Goal: Task Accomplishment & Management: Complete application form

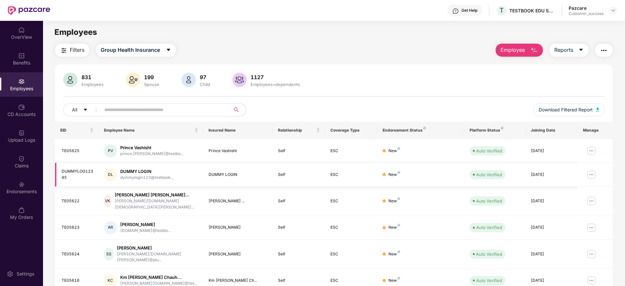
click at [589, 174] on img at bounding box center [591, 174] width 10 height 10
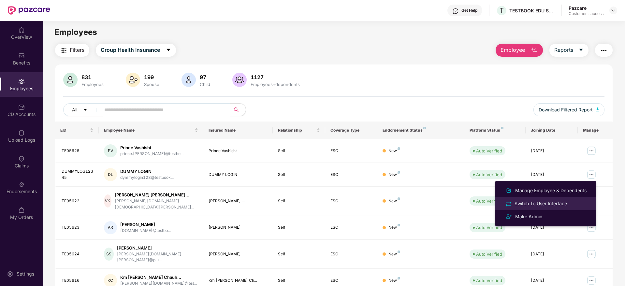
click at [536, 203] on div "Switch To User Interface" at bounding box center [540, 203] width 55 height 7
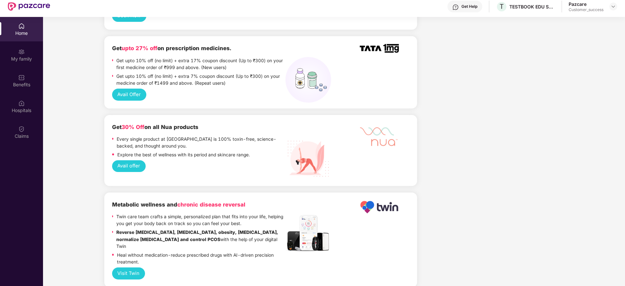
scroll to position [425, 0]
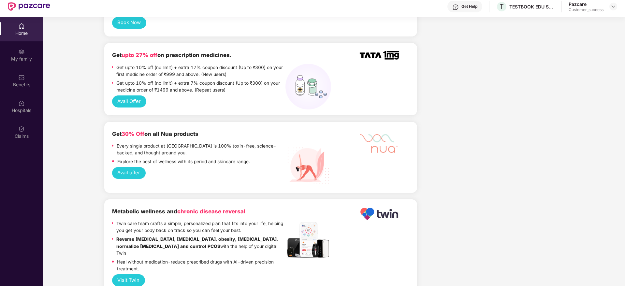
click at [130, 167] on button "Avail offer" at bounding box center [129, 173] width 34 height 12
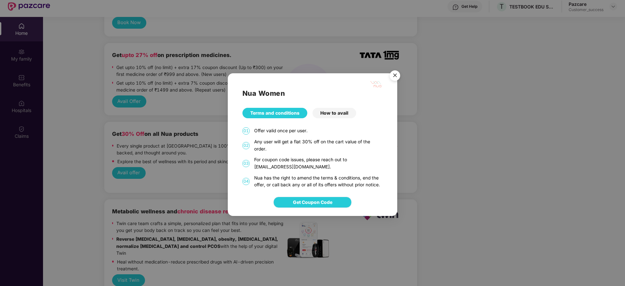
click at [308, 201] on span "Get Coupon Code" at bounding box center [312, 202] width 39 height 7
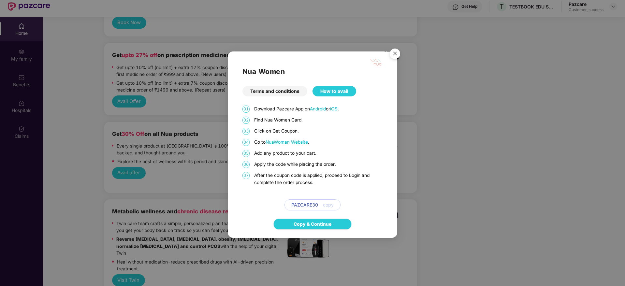
click at [310, 227] on link "Copy & Continue" at bounding box center [313, 224] width 38 height 7
click at [393, 53] on img "Close" at bounding box center [395, 55] width 18 height 18
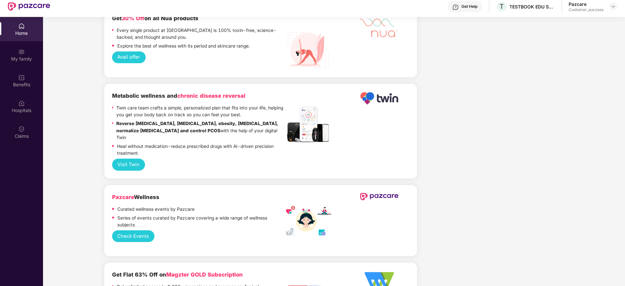
scroll to position [620, 0]
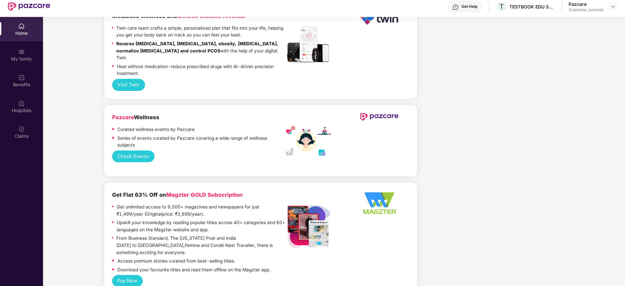
click at [133, 151] on button "Check Events" at bounding box center [133, 157] width 42 height 12
click at [33, 54] on div "My family" at bounding box center [21, 55] width 43 height 24
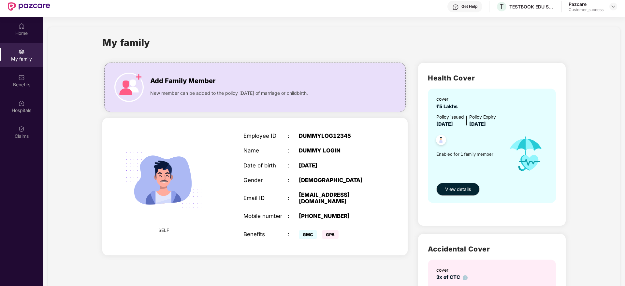
click at [205, 193] on img at bounding box center [164, 180] width 94 height 94
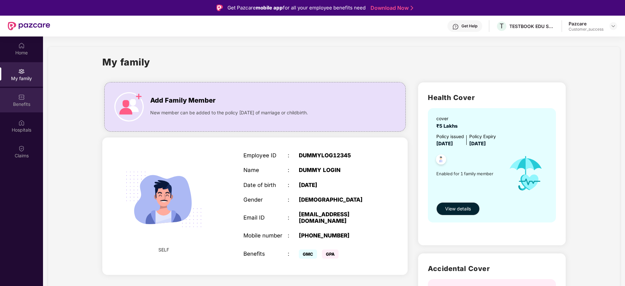
click at [22, 100] on img at bounding box center [21, 97] width 7 height 7
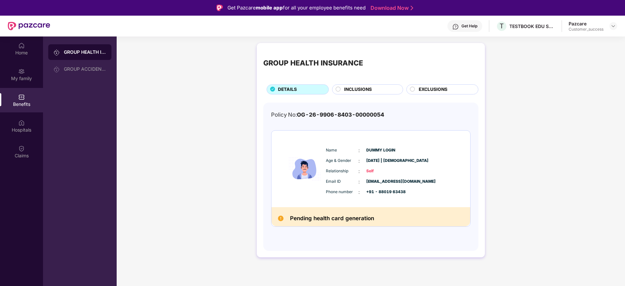
click at [339, 88] on circle at bounding box center [338, 89] width 5 height 5
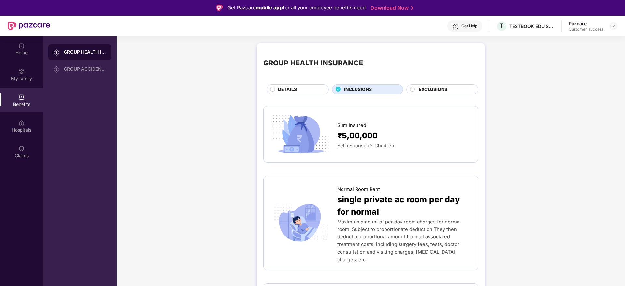
click at [412, 87] on circle at bounding box center [412, 89] width 5 height 5
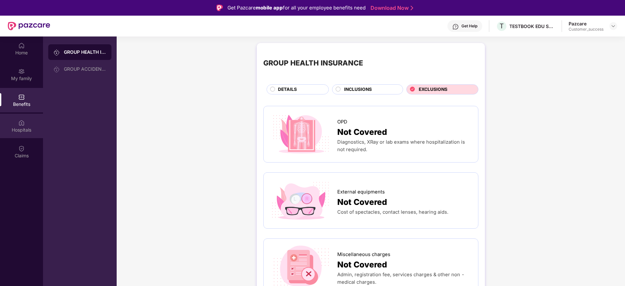
click at [17, 125] on div "Hospitals" at bounding box center [21, 126] width 43 height 24
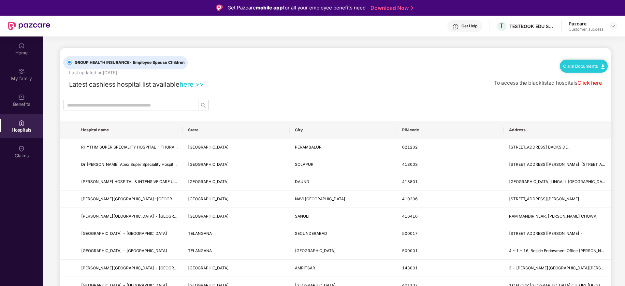
click at [191, 83] on link "here >>" at bounding box center [192, 84] width 24 height 8
click at [26, 152] on div "Claims" at bounding box center [21, 151] width 43 height 24
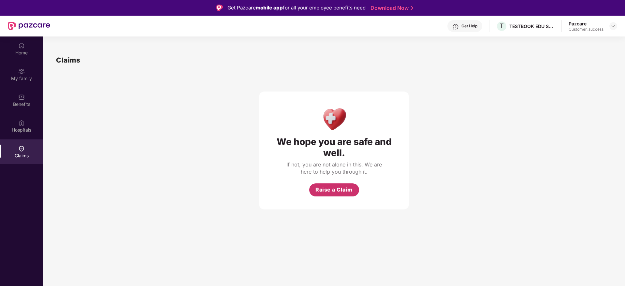
click at [326, 187] on span "Raise a Claim" at bounding box center [333, 190] width 37 height 8
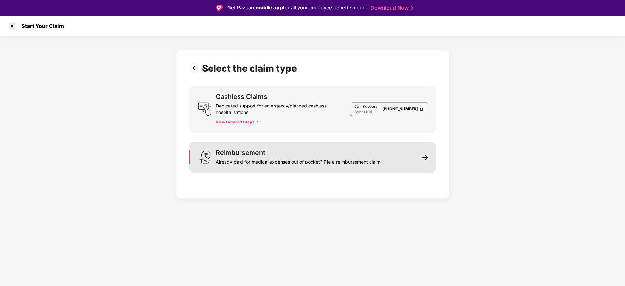
click at [263, 150] on div "Reimbursement" at bounding box center [241, 153] width 50 height 7
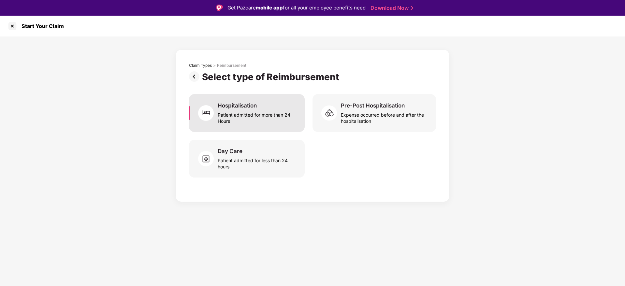
click at [273, 123] on div "Patient admitted for more than 24 Hours" at bounding box center [257, 116] width 79 height 15
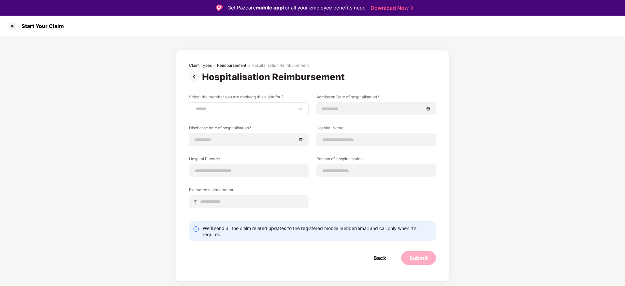
click at [257, 112] on div "**********" at bounding box center [249, 108] width 120 height 13
click at [253, 110] on select "**********" at bounding box center [249, 108] width 108 height 5
select select "**********"
click at [195, 106] on select "**********" at bounding box center [249, 108] width 108 height 5
click at [346, 137] on input at bounding box center [376, 140] width 108 height 7
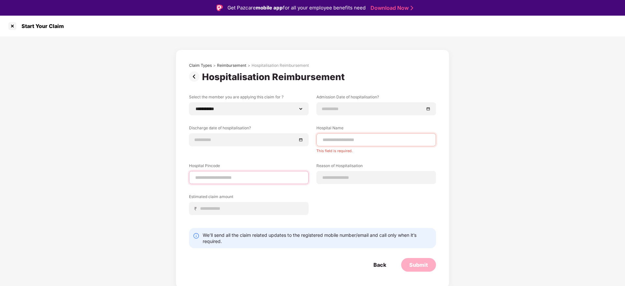
click at [256, 172] on div at bounding box center [249, 177] width 120 height 13
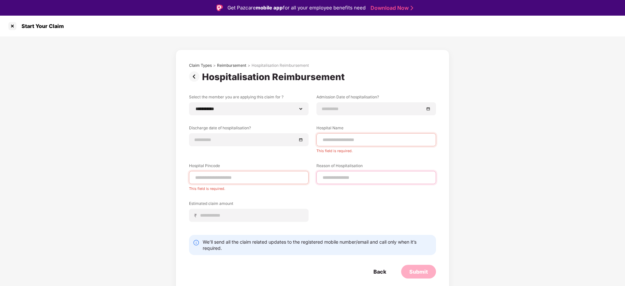
click at [339, 180] on input at bounding box center [376, 177] width 108 height 7
type input "*******"
click at [258, 214] on input at bounding box center [251, 215] width 103 height 7
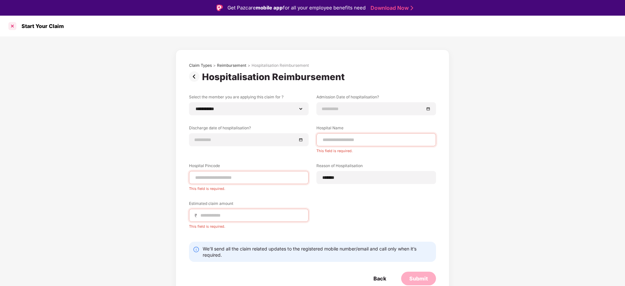
click at [12, 28] on div at bounding box center [12, 26] width 10 height 10
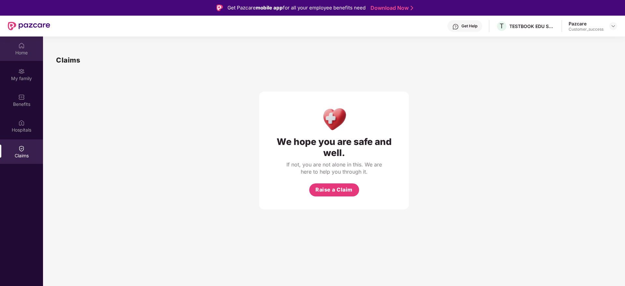
click at [22, 49] on img at bounding box center [21, 45] width 7 height 7
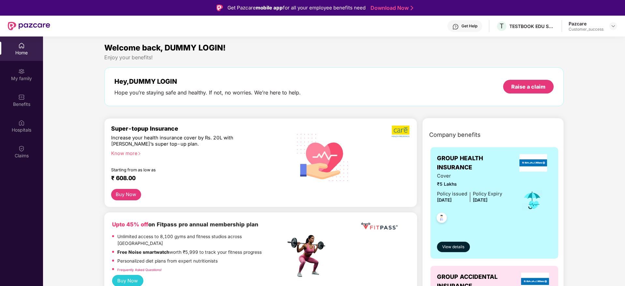
click at [459, 25] on div "Get Help" at bounding box center [464, 26] width 35 height 12
click at [21, 81] on div "My family" at bounding box center [21, 78] width 43 height 7
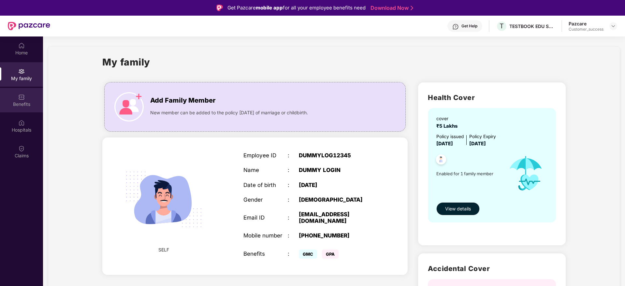
click at [22, 99] on img at bounding box center [21, 97] width 7 height 7
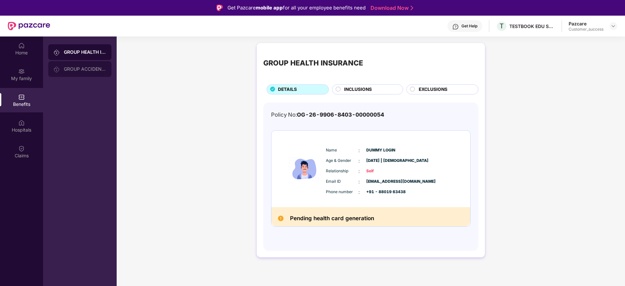
click at [72, 72] on div "GROUP ACCIDENTAL INSURANCE" at bounding box center [79, 69] width 63 height 16
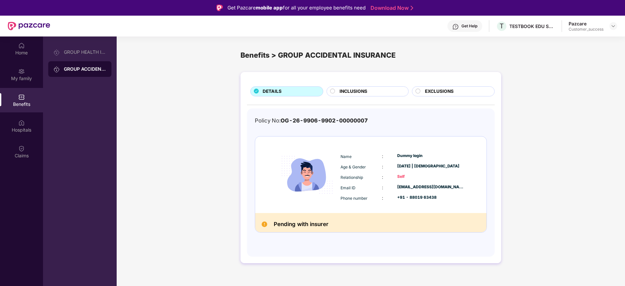
click at [331, 92] on circle at bounding box center [332, 91] width 5 height 5
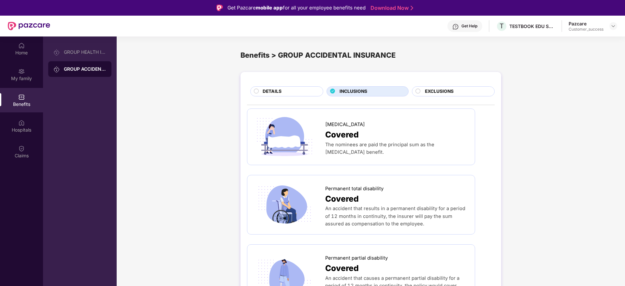
click at [418, 90] on circle at bounding box center [417, 91] width 5 height 5
